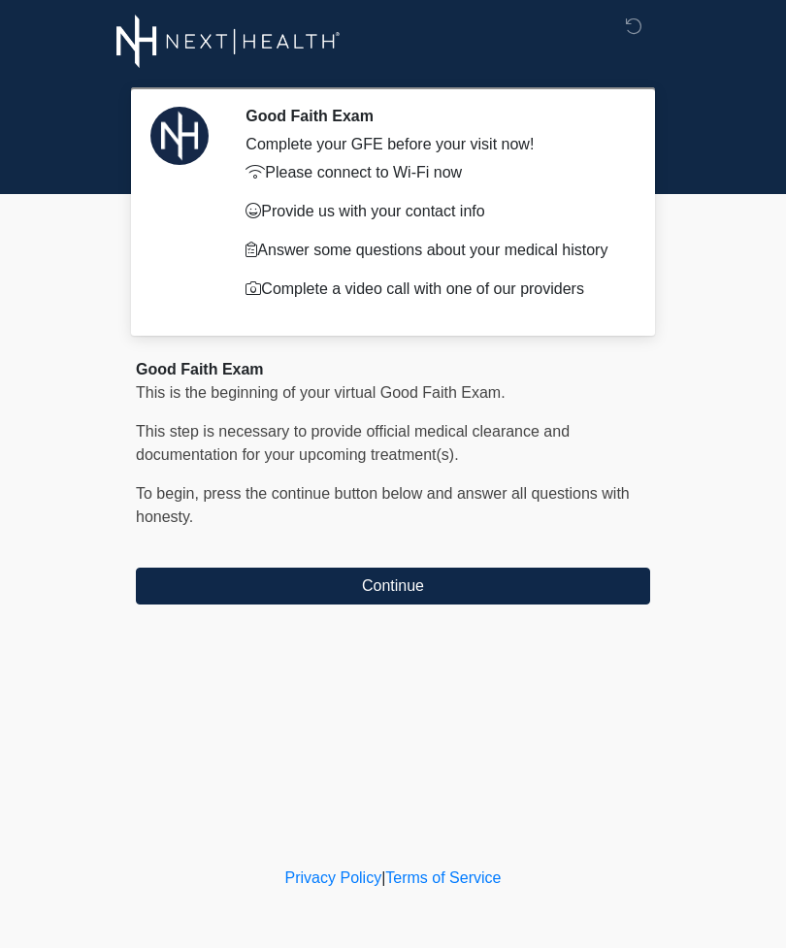
click at [531, 585] on button "Continue" at bounding box center [393, 586] width 514 height 37
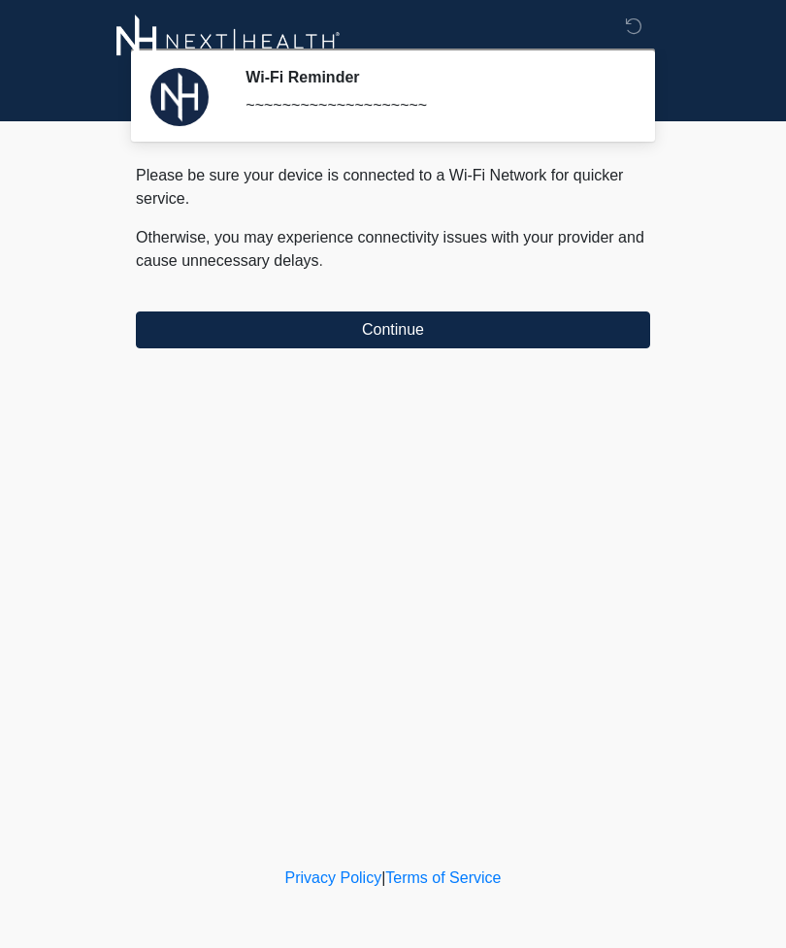
click at [572, 320] on button "Continue" at bounding box center [393, 329] width 514 height 37
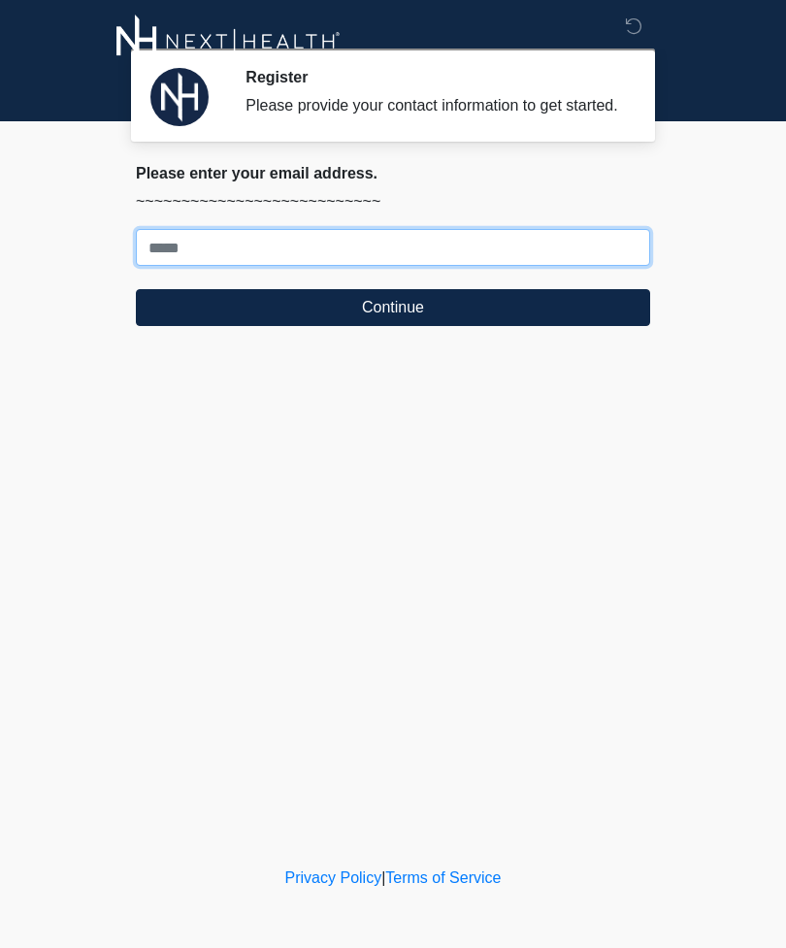
click at [416, 263] on input "Where should we email your treatment plan?" at bounding box center [393, 247] width 514 height 37
click at [294, 265] on input "Where should we email your treatment plan?" at bounding box center [393, 247] width 514 height 37
type input "**********"
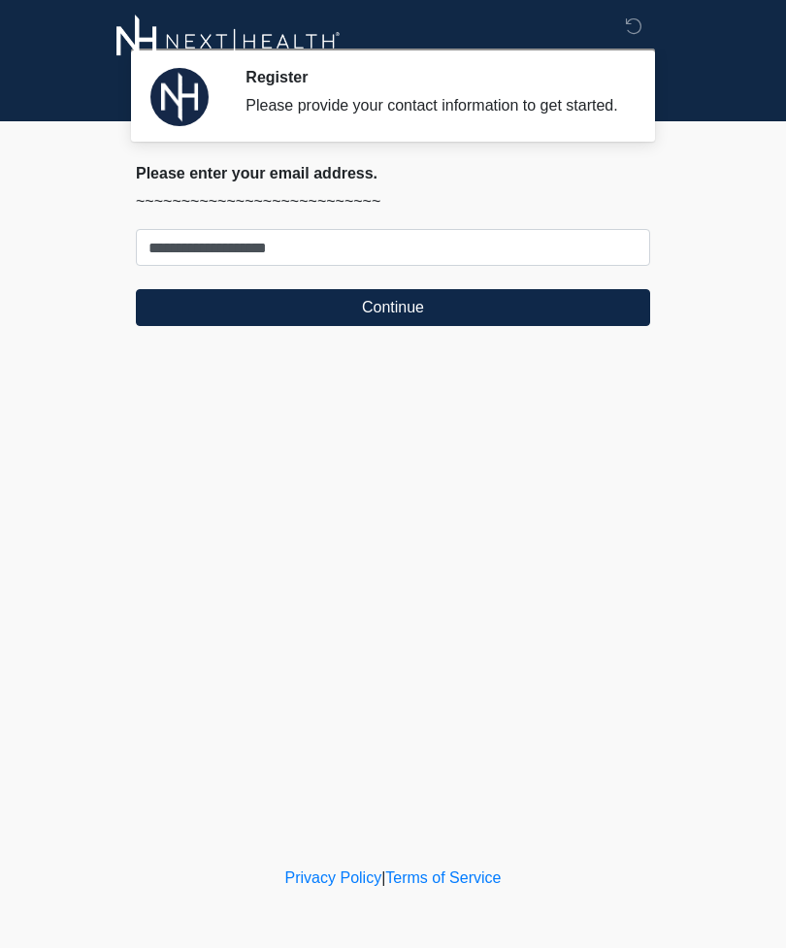
click at [547, 320] on button "Continue" at bounding box center [393, 307] width 514 height 37
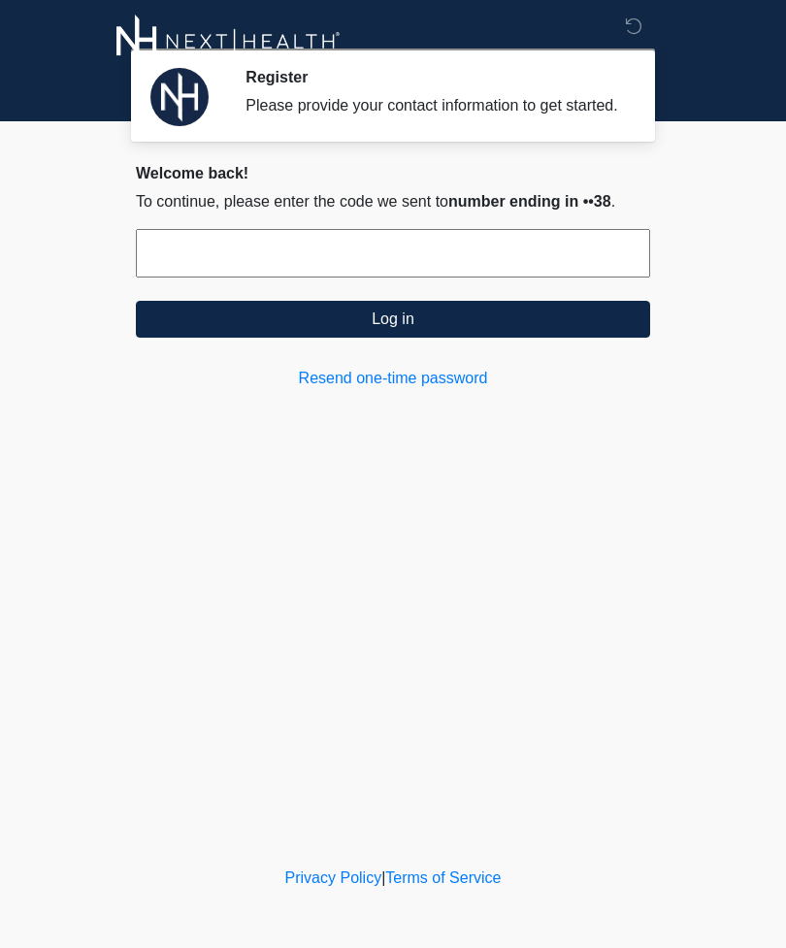
click at [577, 267] on input "text" at bounding box center [393, 253] width 514 height 49
click at [436, 390] on link "Resend one-time password" at bounding box center [393, 378] width 514 height 23
click at [416, 390] on link "Resend one-time password" at bounding box center [393, 378] width 514 height 23
click at [368, 390] on link "Resend one-time password" at bounding box center [393, 378] width 514 height 23
click at [409, 390] on link "Resend one-time password" at bounding box center [393, 378] width 514 height 23
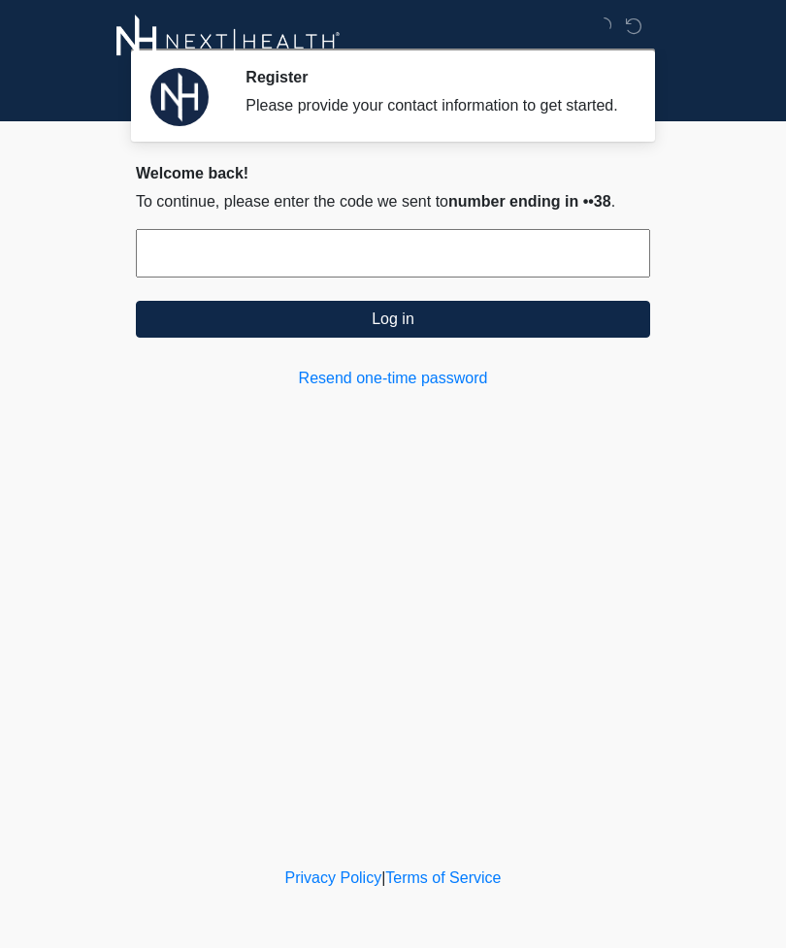
click at [408, 390] on link "Resend one-time password" at bounding box center [393, 378] width 514 height 23
click at [439, 389] on link "Resend one-time password" at bounding box center [393, 378] width 514 height 23
click at [478, 270] on input "text" at bounding box center [393, 253] width 514 height 49
click at [449, 390] on link "Resend one-time password" at bounding box center [393, 378] width 514 height 23
click at [407, 390] on link "Resend one-time password" at bounding box center [393, 378] width 514 height 23
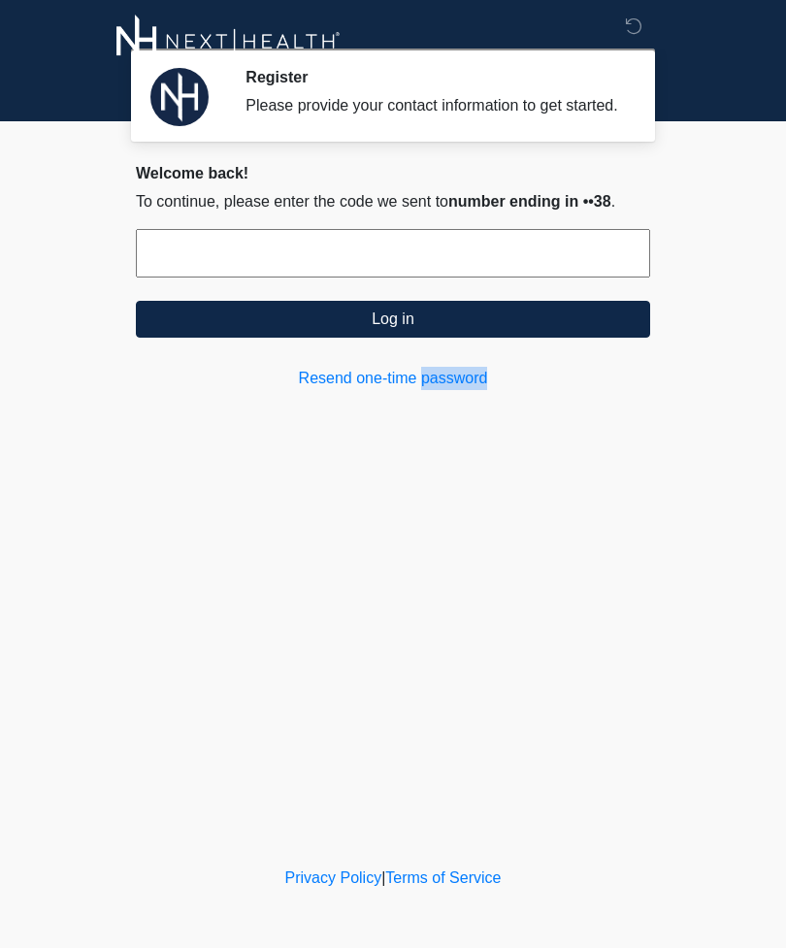
click at [640, 23] on icon at bounding box center [633, 25] width 17 height 17
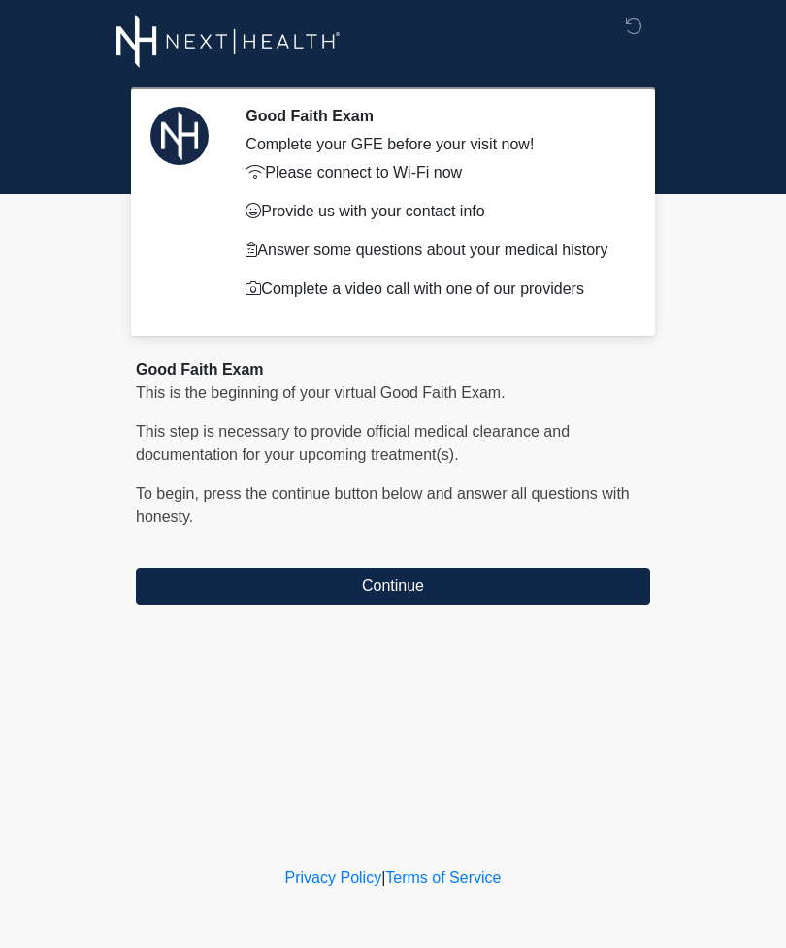
click at [498, 603] on button "Continue" at bounding box center [393, 586] width 514 height 37
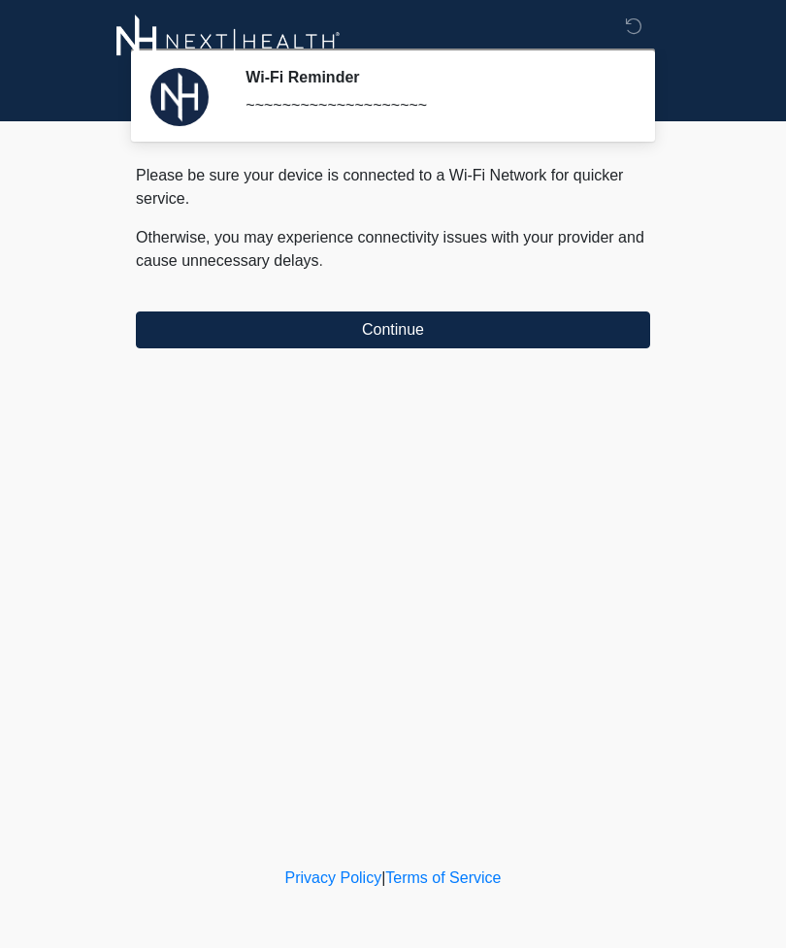
click at [592, 327] on button "Continue" at bounding box center [393, 329] width 514 height 37
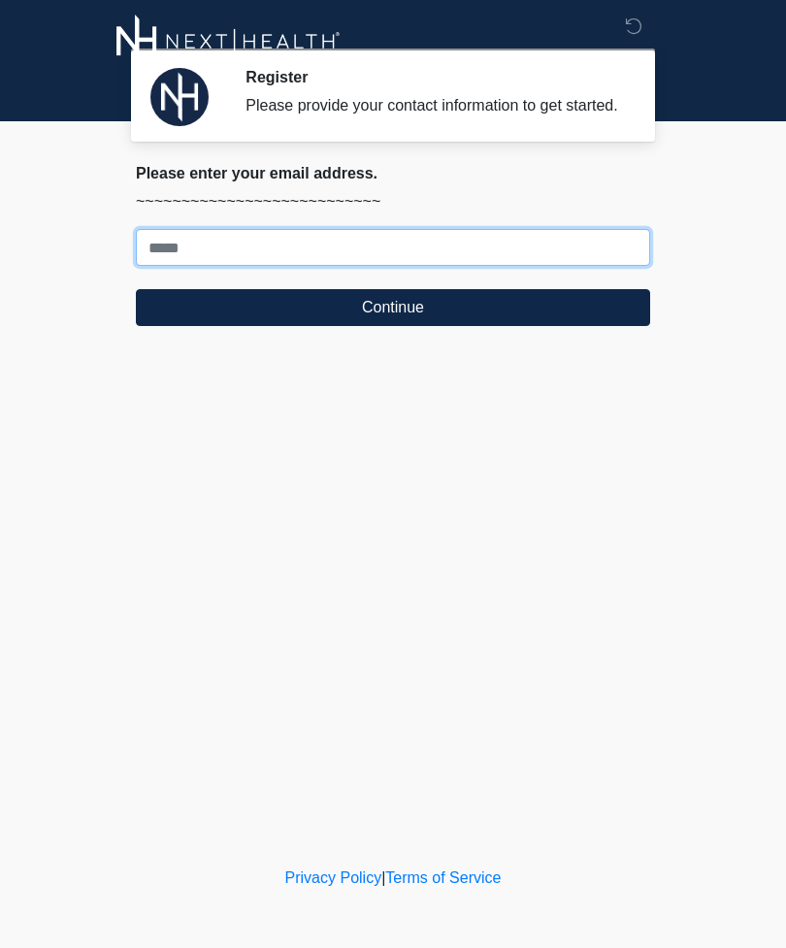
click at [604, 266] on input "Where should we email your treatment plan?" at bounding box center [393, 247] width 514 height 37
type input "**********"
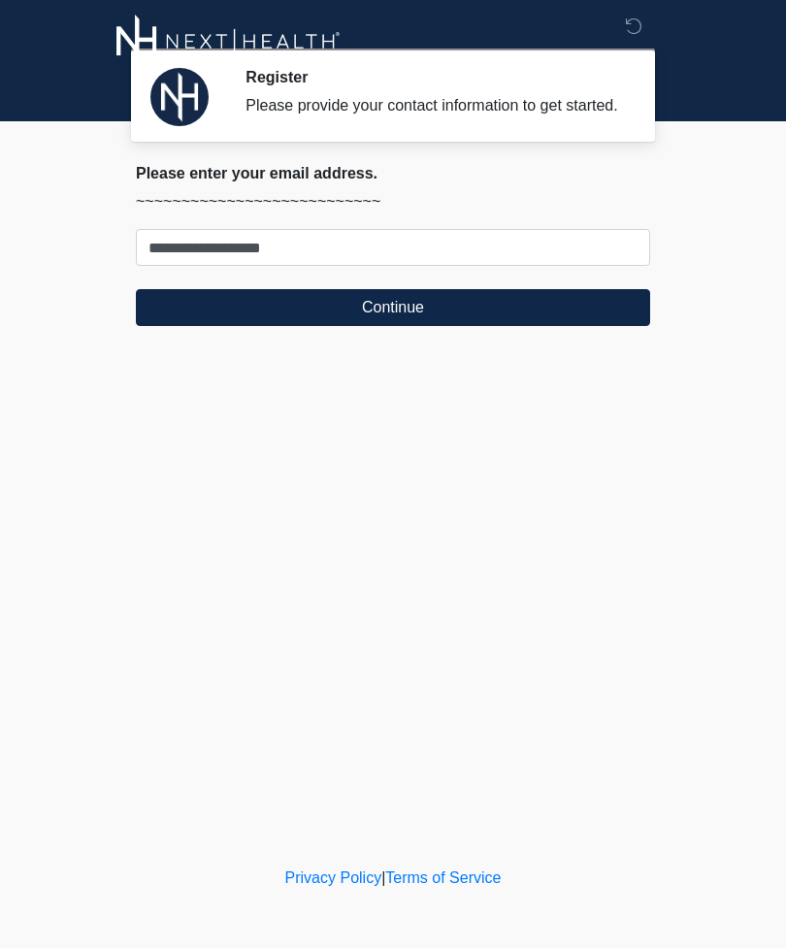
click at [635, 326] on button "Continue" at bounding box center [393, 307] width 514 height 37
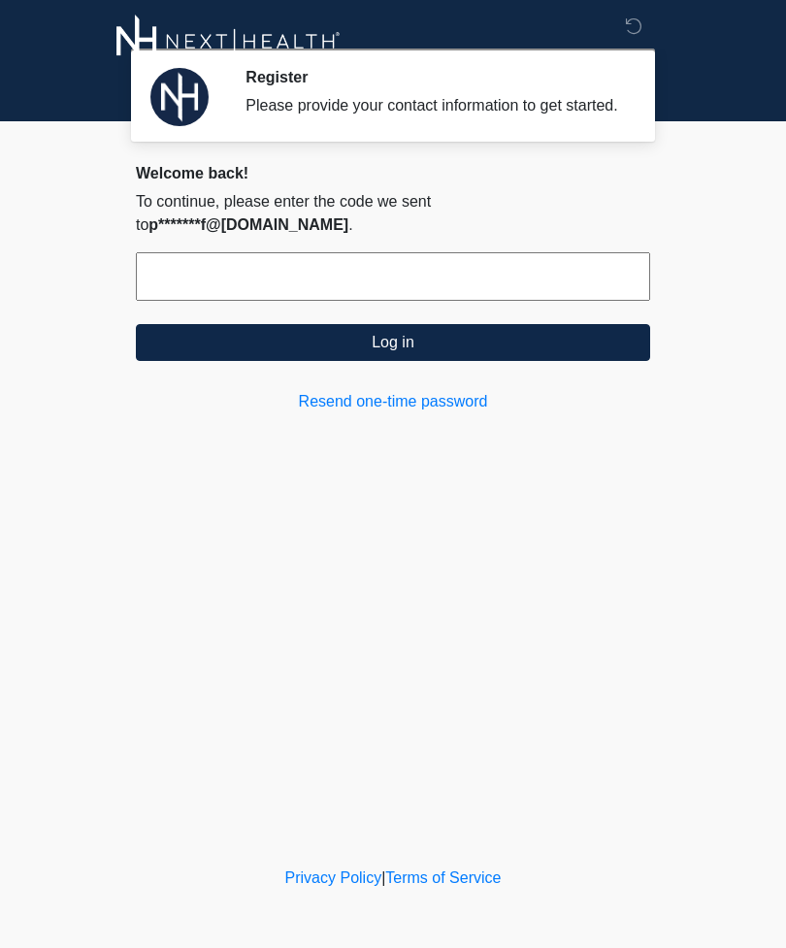
click at [154, 293] on input "text" at bounding box center [393, 276] width 514 height 49
type input "******"
click at [580, 330] on button "Log in" at bounding box center [393, 342] width 514 height 37
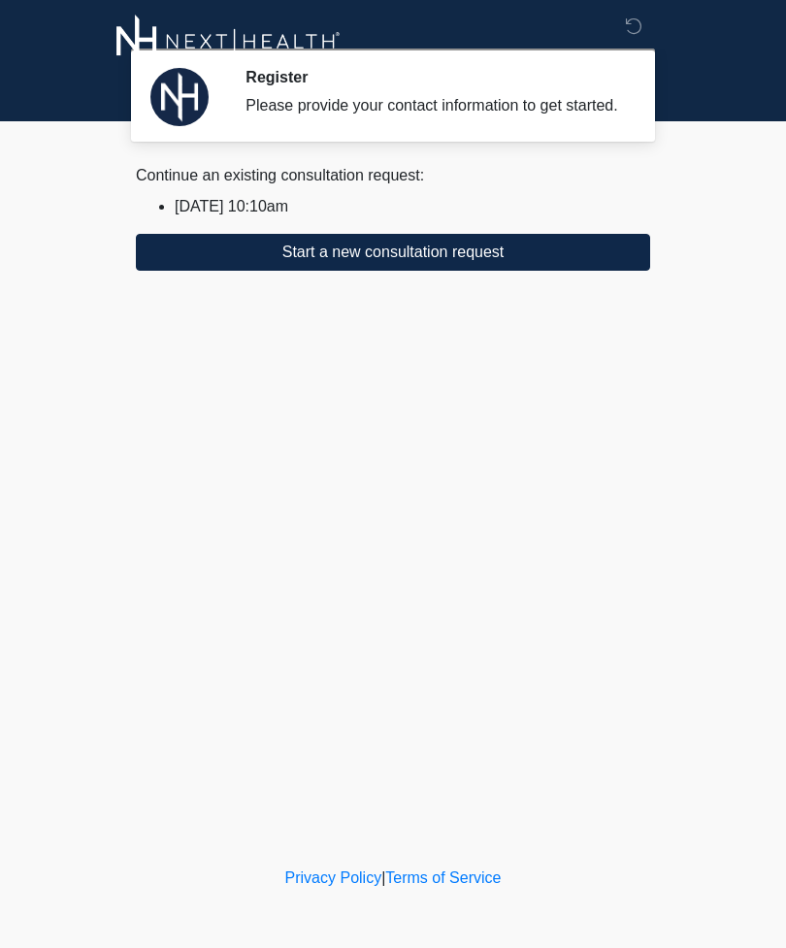
click at [570, 300] on div "Register Please provide your contact information to get started. Please connect…" at bounding box center [393, 431] width 582 height 824
click at [526, 271] on button "Start a new consultation request" at bounding box center [393, 252] width 514 height 37
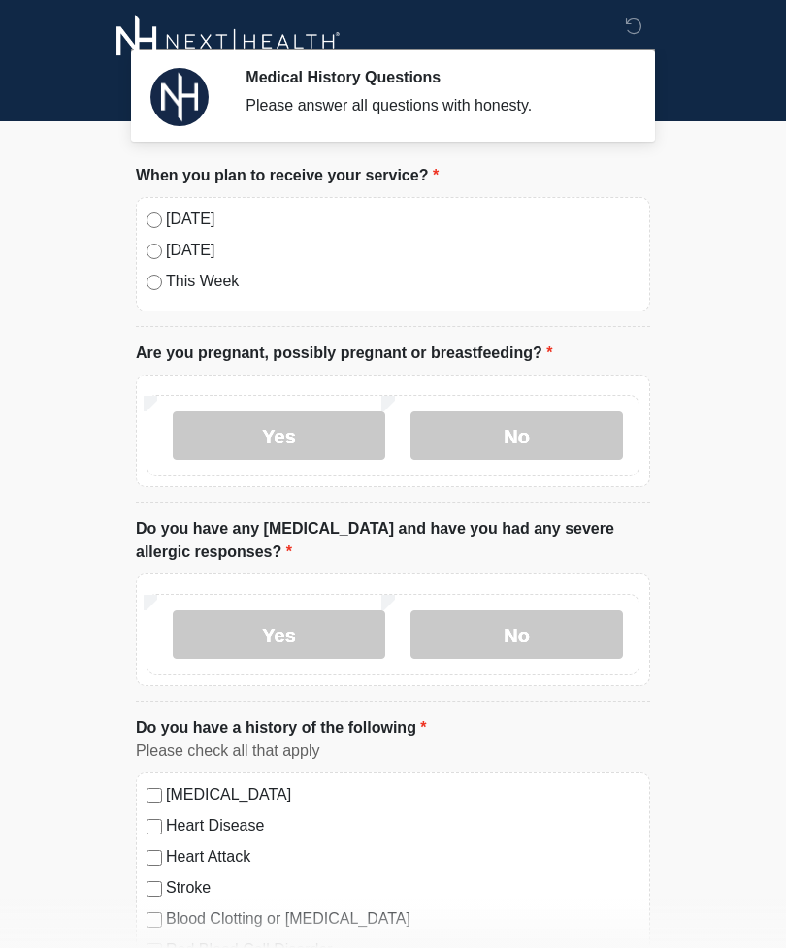
click at [561, 445] on label "No" at bounding box center [516, 435] width 212 height 49
click at [578, 432] on label "No" at bounding box center [516, 435] width 212 height 49
click at [563, 642] on label "No" at bounding box center [516, 634] width 212 height 49
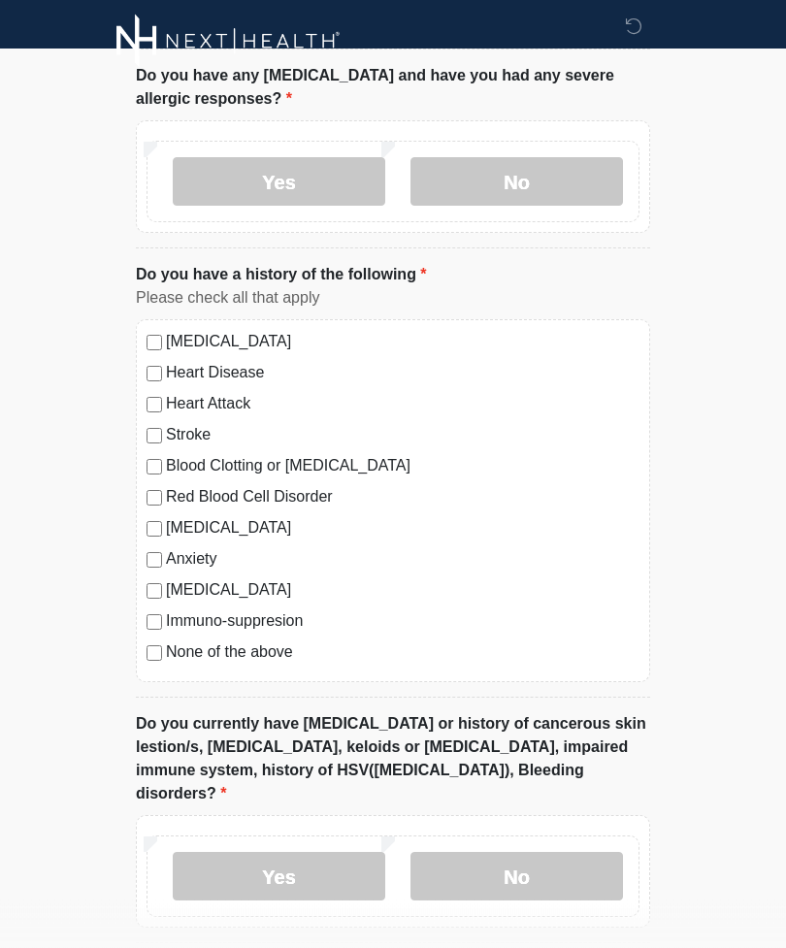
scroll to position [450, 0]
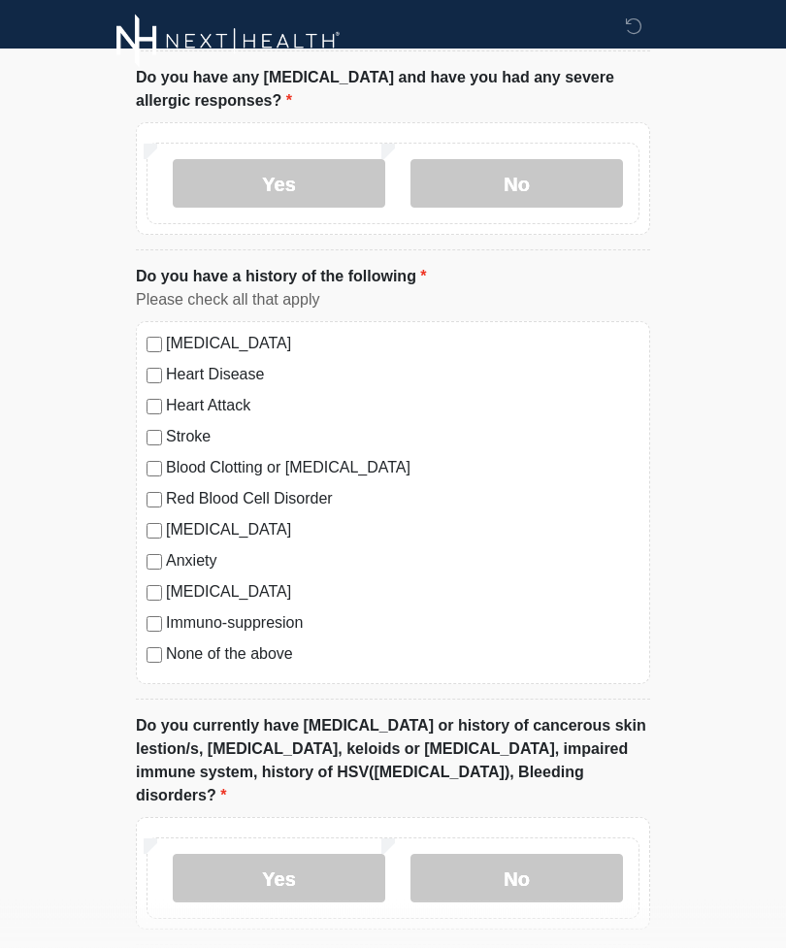
click at [258, 692] on li "Do you have a history of the following Do you have a history of the following P…" at bounding box center [393, 483] width 514 height 435
click at [260, 680] on div "High Blood Pressure Heart Disease Heart Attack Stroke Blood Clotting or Bleedin…" at bounding box center [393, 503] width 514 height 363
click at [243, 677] on div "High Blood Pressure Heart Disease Heart Attack Stroke Blood Clotting or Bleedin…" at bounding box center [393, 503] width 514 height 363
click at [246, 676] on div "High Blood Pressure Heart Disease Heart Attack Stroke Blood Clotting or Bleedin…" at bounding box center [393, 503] width 514 height 363
click at [248, 653] on label "None of the above" at bounding box center [402, 654] width 473 height 23
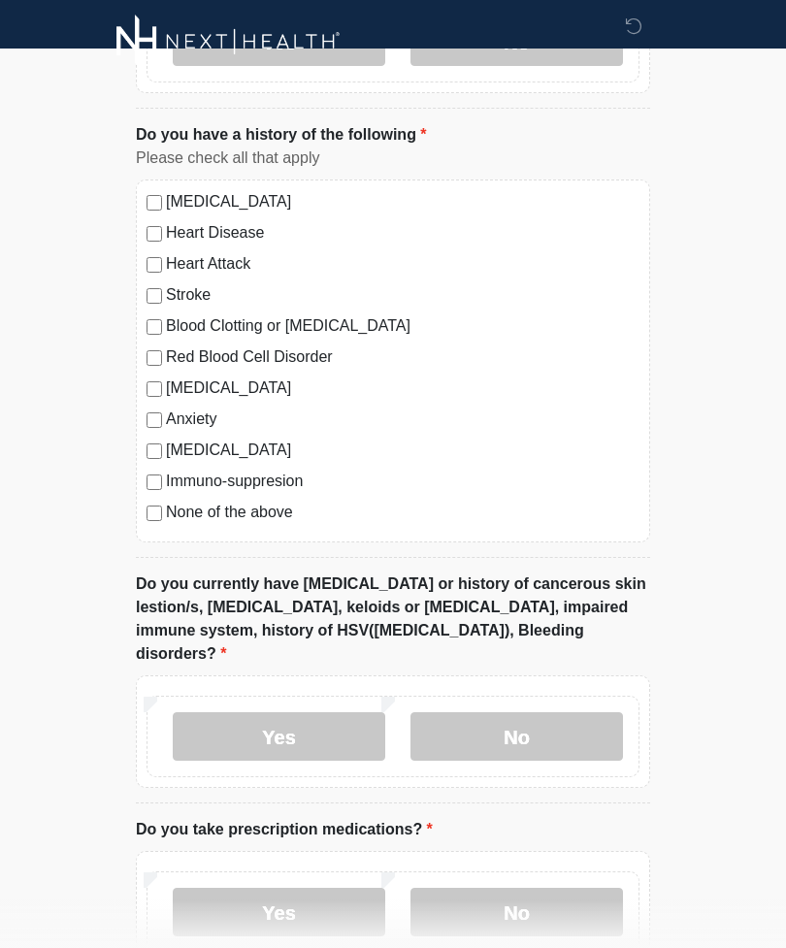
click at [576, 696] on div "Yes No" at bounding box center [393, 736] width 493 height 81
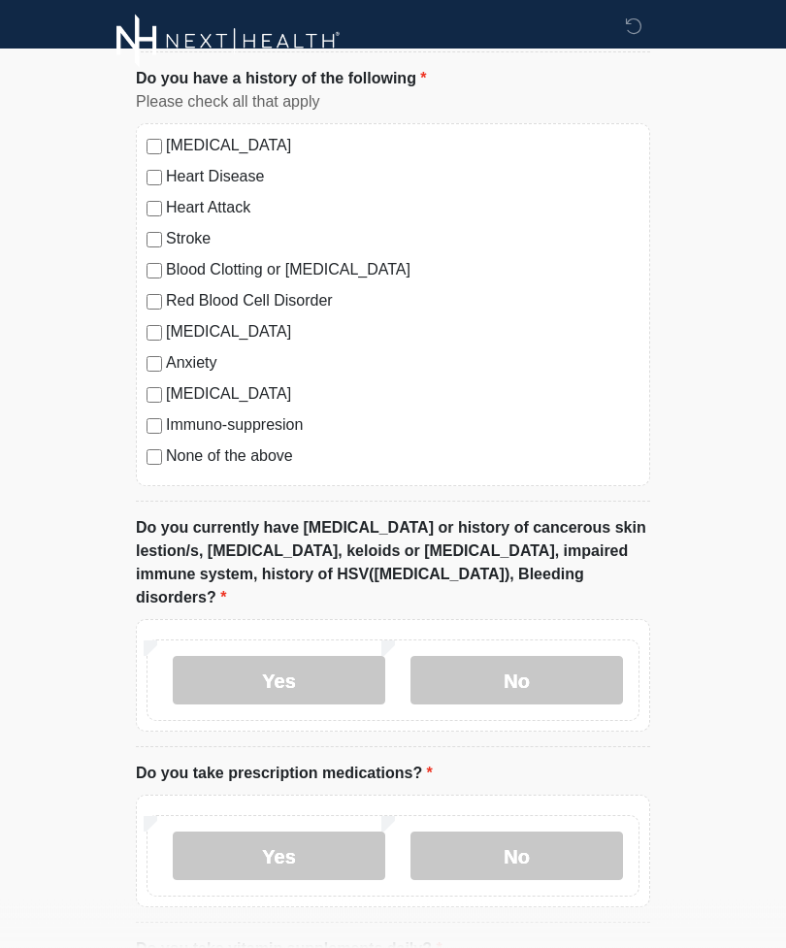
scroll to position [750, 0]
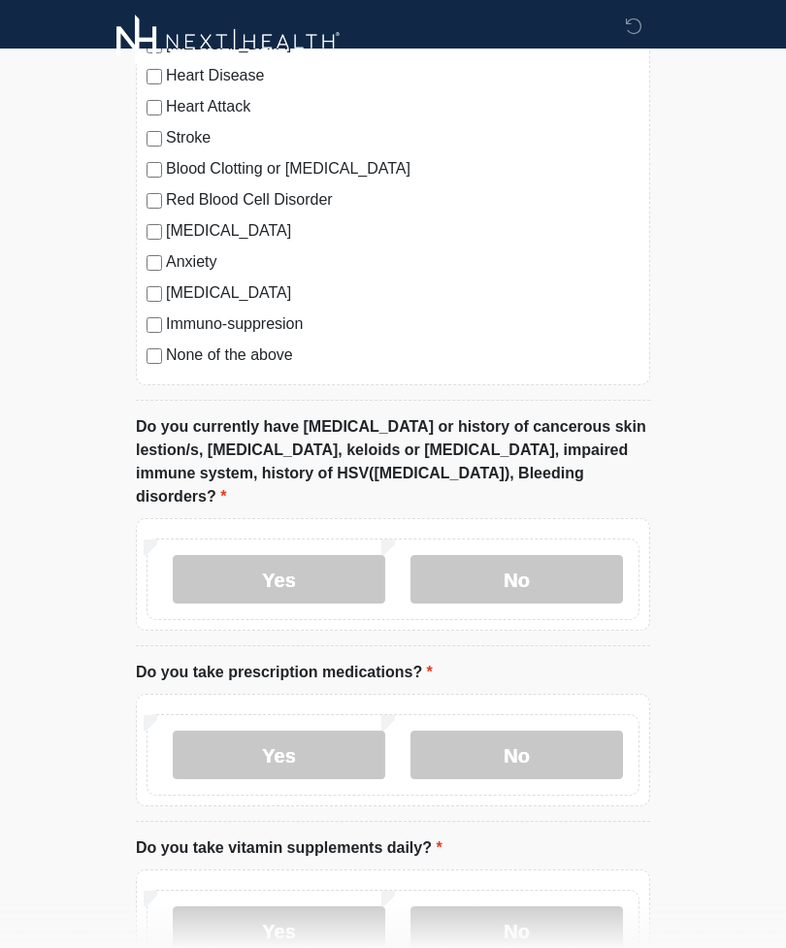
click at [610, 570] on label "No" at bounding box center [516, 579] width 212 height 49
click at [573, 741] on label "No" at bounding box center [516, 755] width 212 height 49
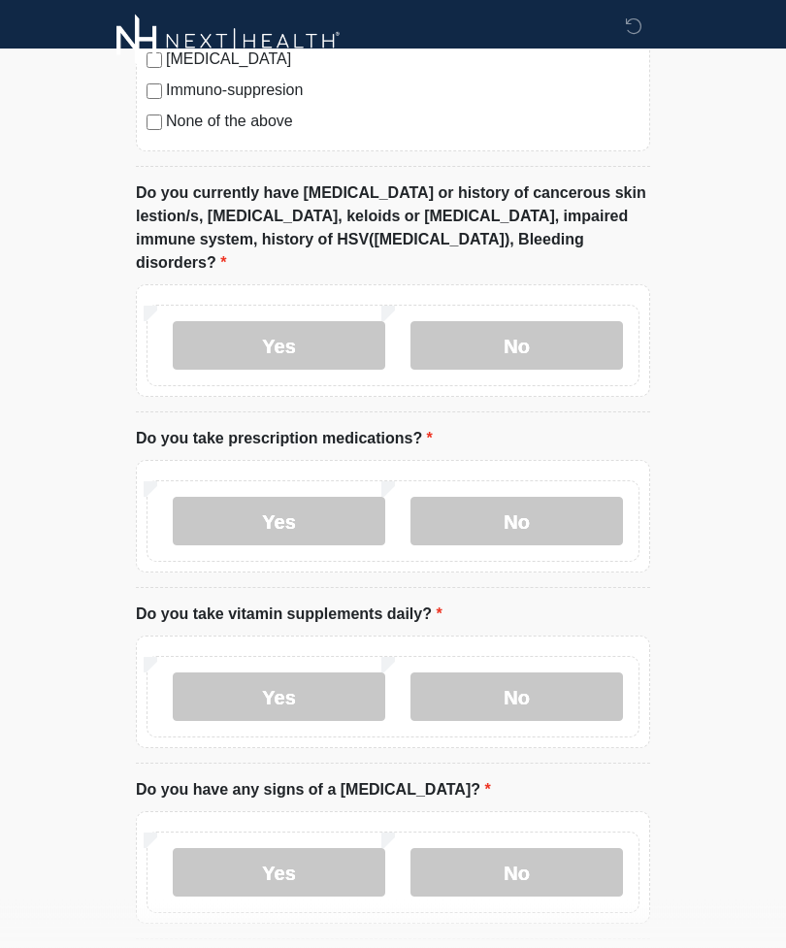
click at [597, 680] on label "No" at bounding box center [516, 697] width 212 height 49
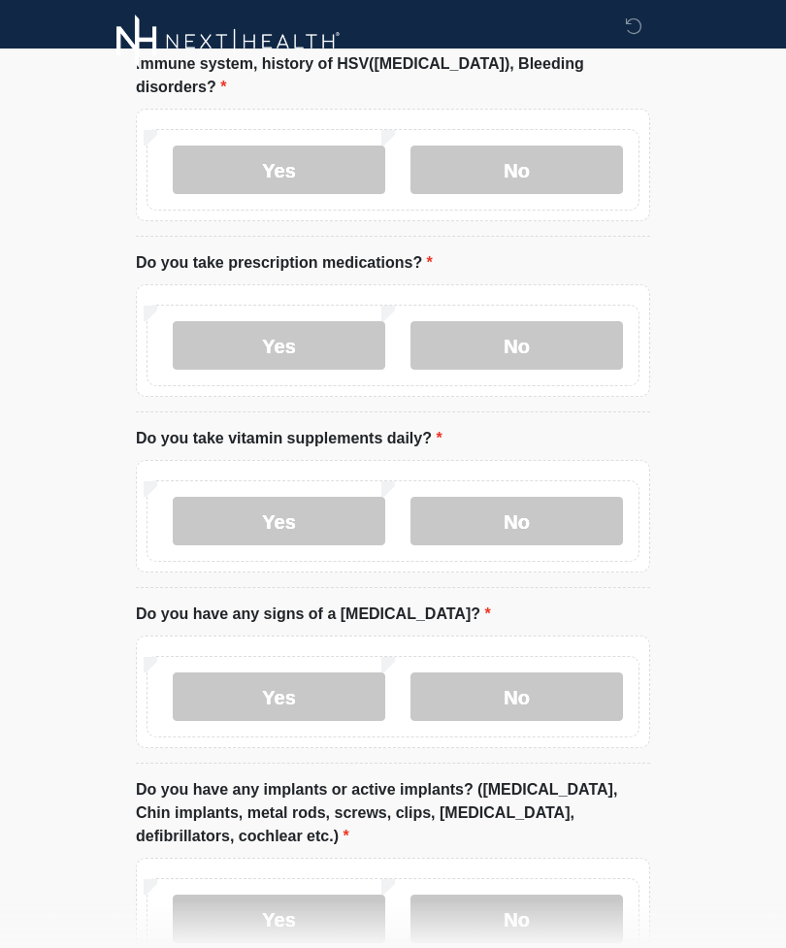
click at [593, 672] on label "No" at bounding box center [516, 696] width 212 height 49
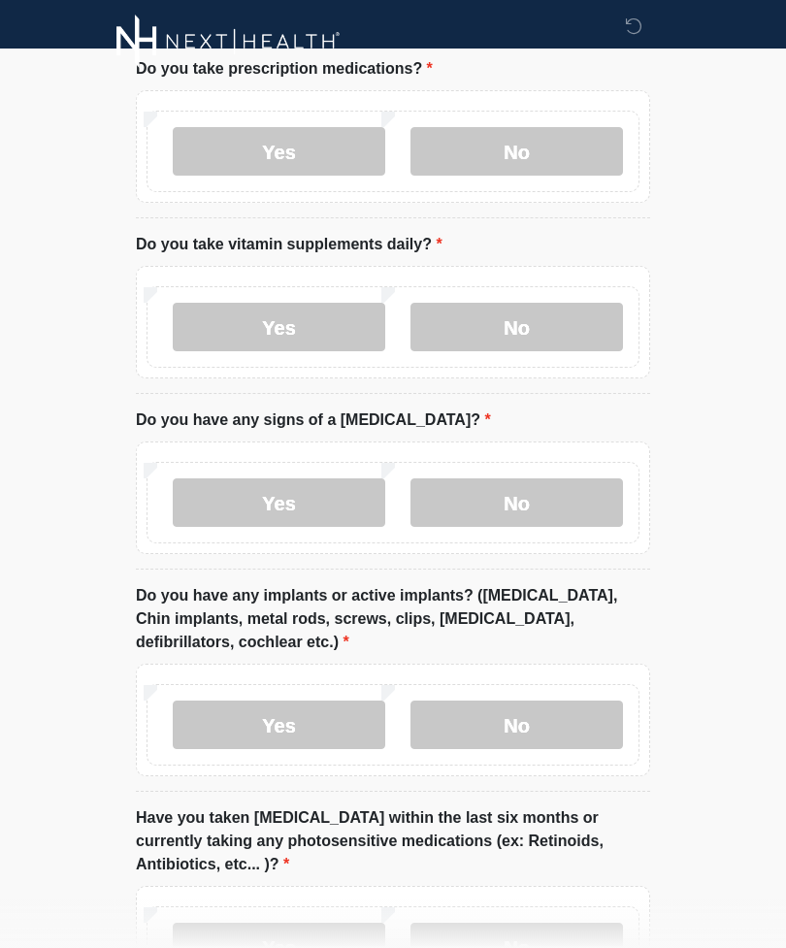
click at [570, 704] on label "No" at bounding box center [516, 724] width 212 height 49
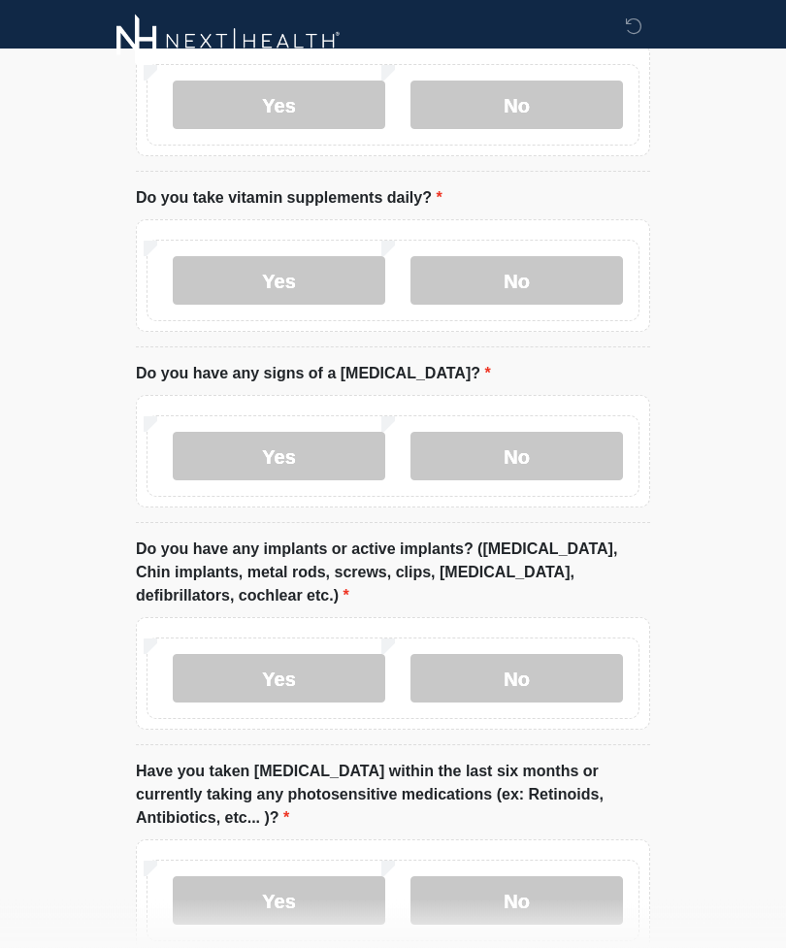
scroll to position [1486, 0]
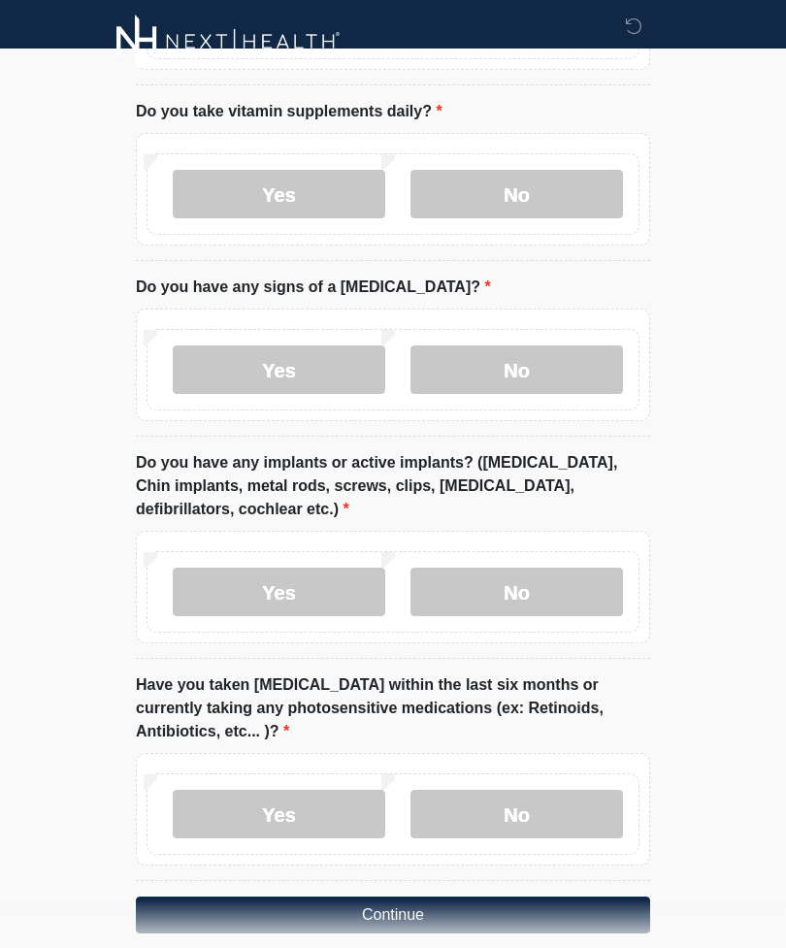
click at [598, 790] on label "No" at bounding box center [516, 814] width 212 height 49
click at [563, 896] on button "Continue" at bounding box center [393, 914] width 514 height 37
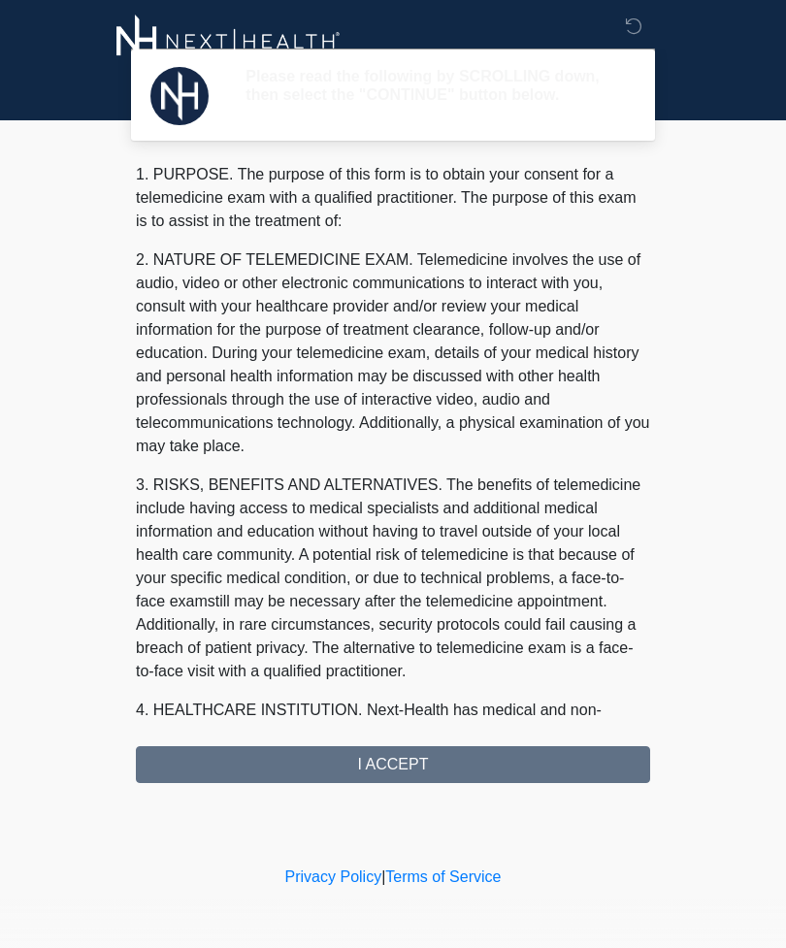
scroll to position [0, 0]
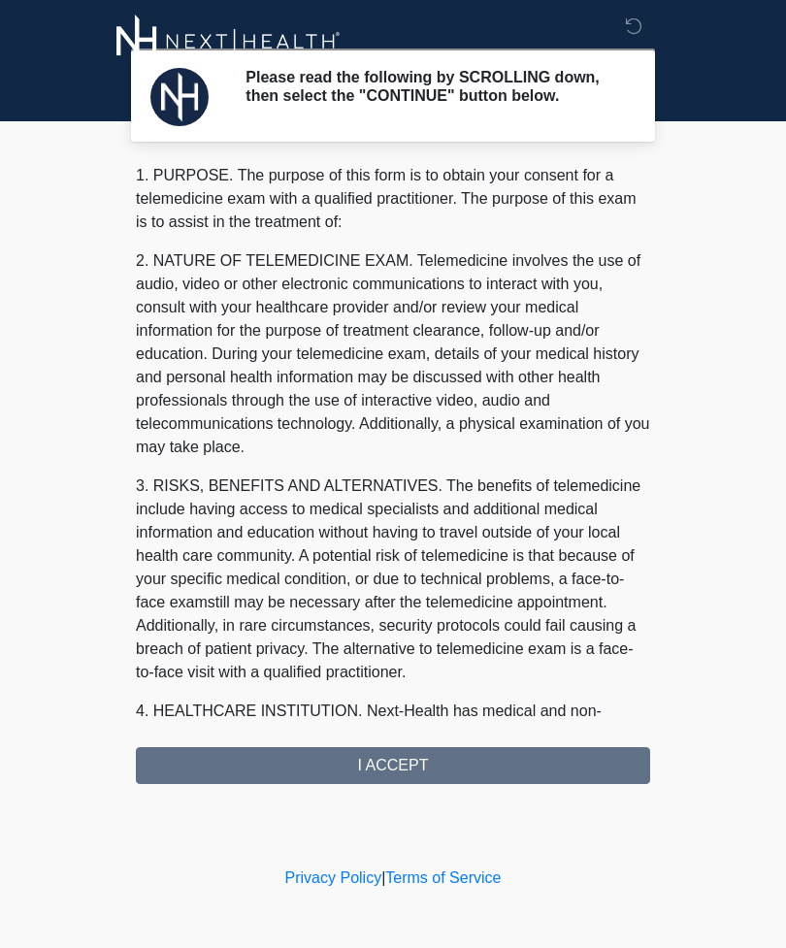
click at [481, 777] on div "1. PURPOSE. The purpose of this form is to obtain your consent for a telemedici…" at bounding box center [393, 474] width 514 height 620
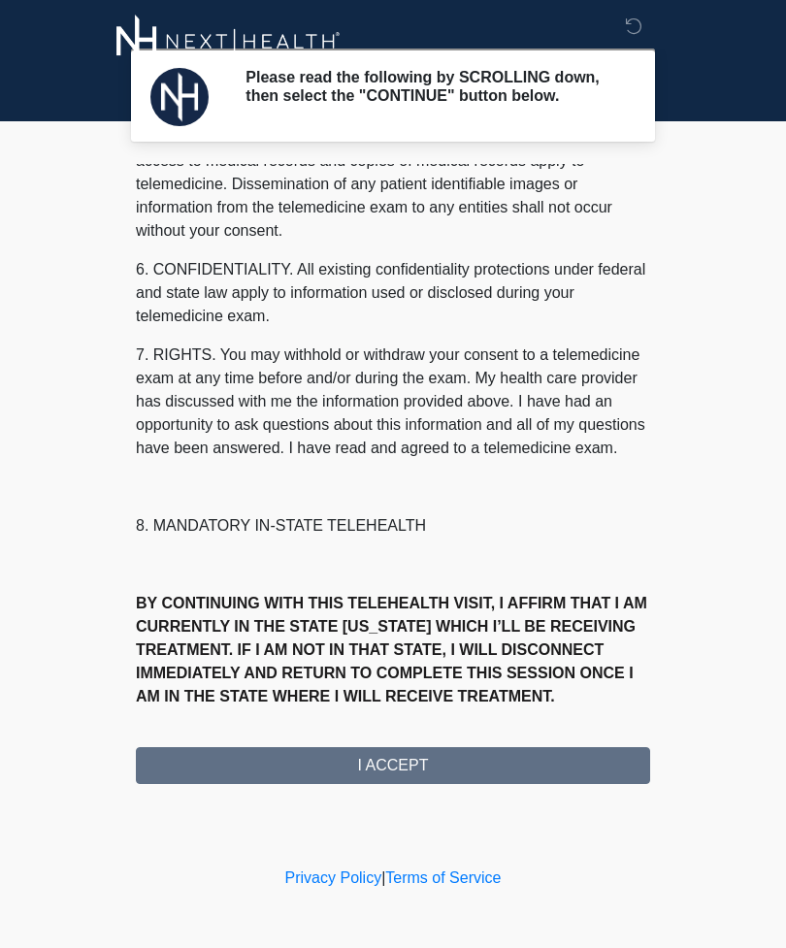
click at [467, 796] on div "Please read the following by SCROLLING down, then select the "CONTINUE" button …" at bounding box center [393, 431] width 582 height 824
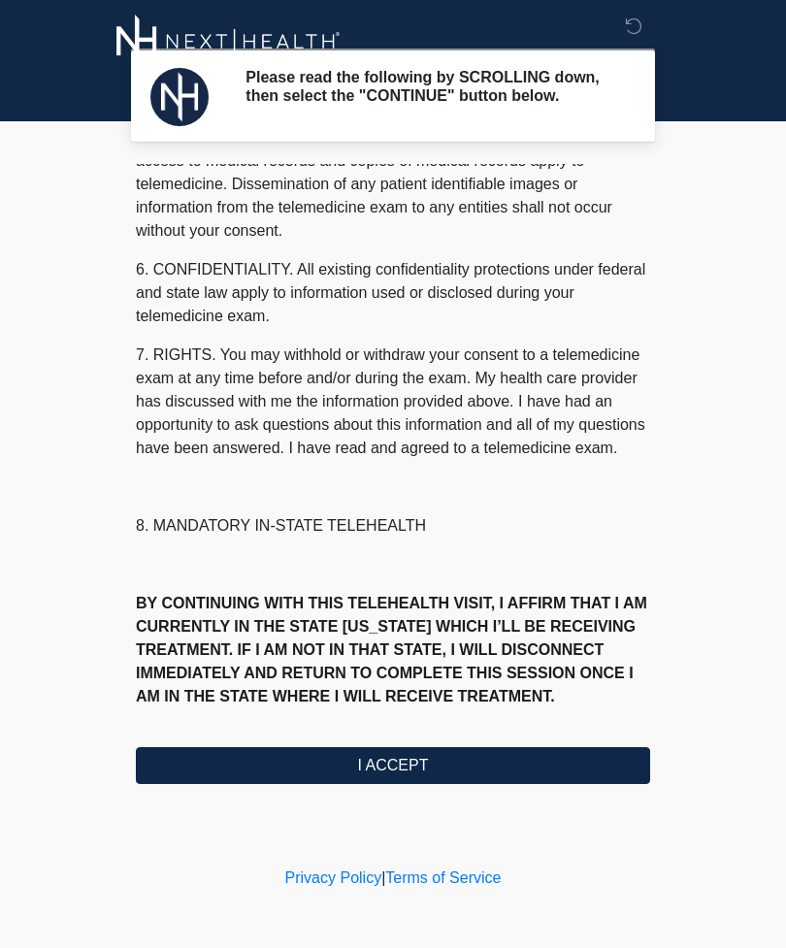
click at [432, 772] on button "I ACCEPT" at bounding box center [393, 765] width 514 height 37
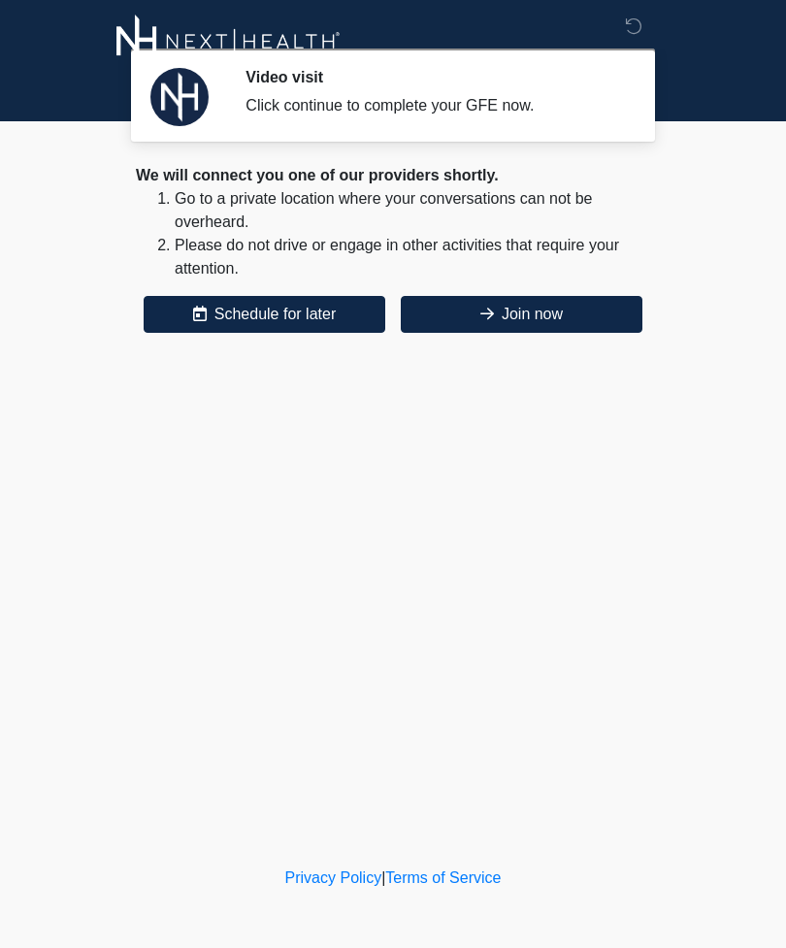
click at [583, 322] on button "Join now" at bounding box center [522, 314] width 242 height 37
